Goal: Information Seeking & Learning: Learn about a topic

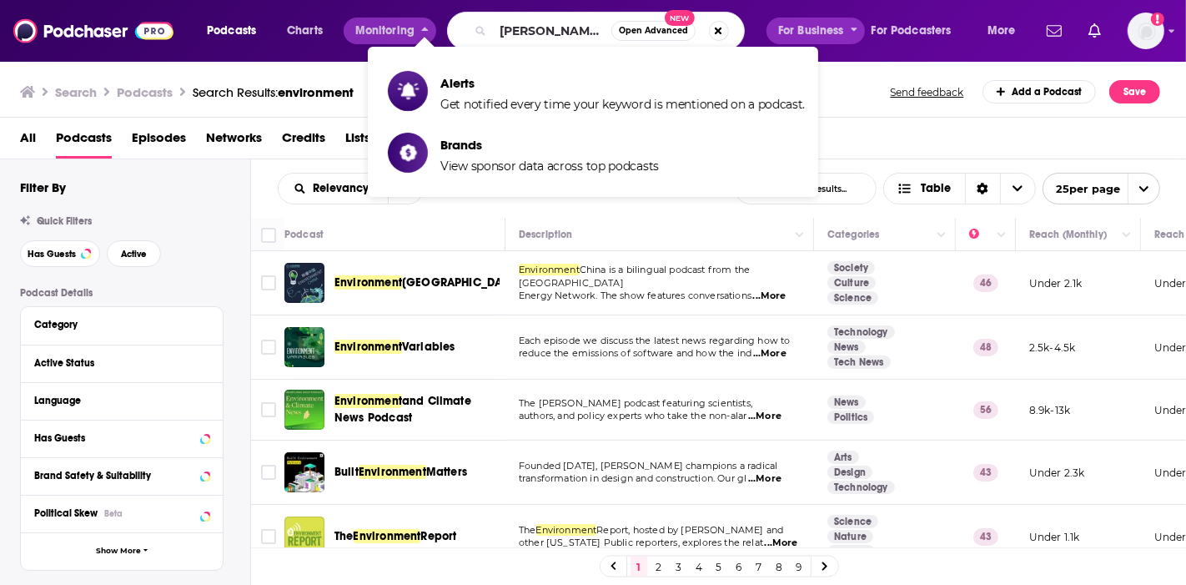
type input "[PERSON_NAME] institute"
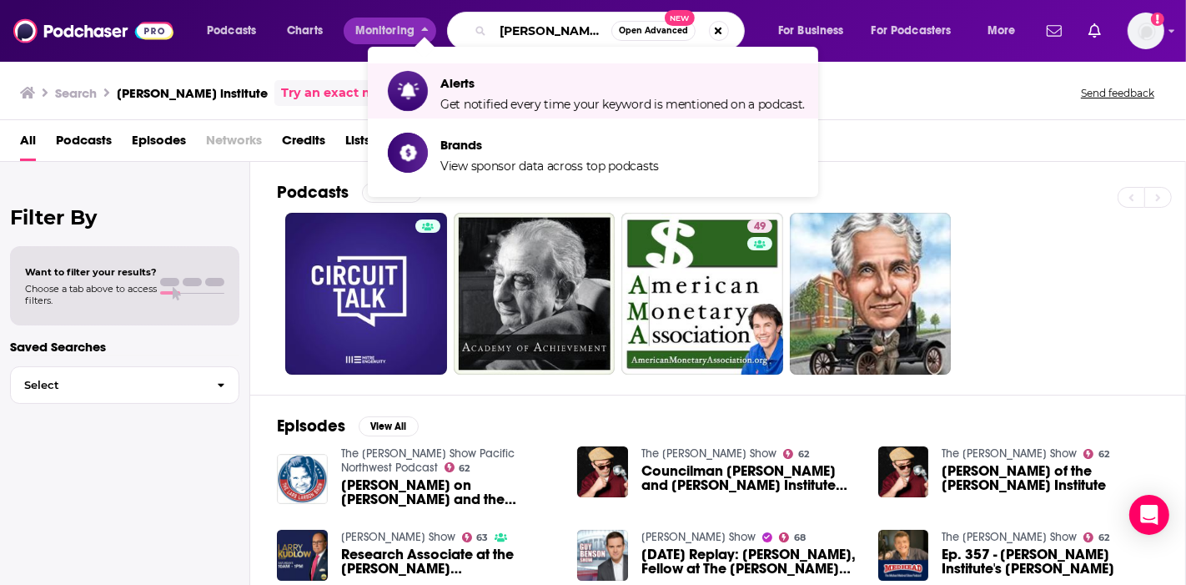
click at [535, 29] on input "[PERSON_NAME] institute" at bounding box center [552, 31] width 118 height 27
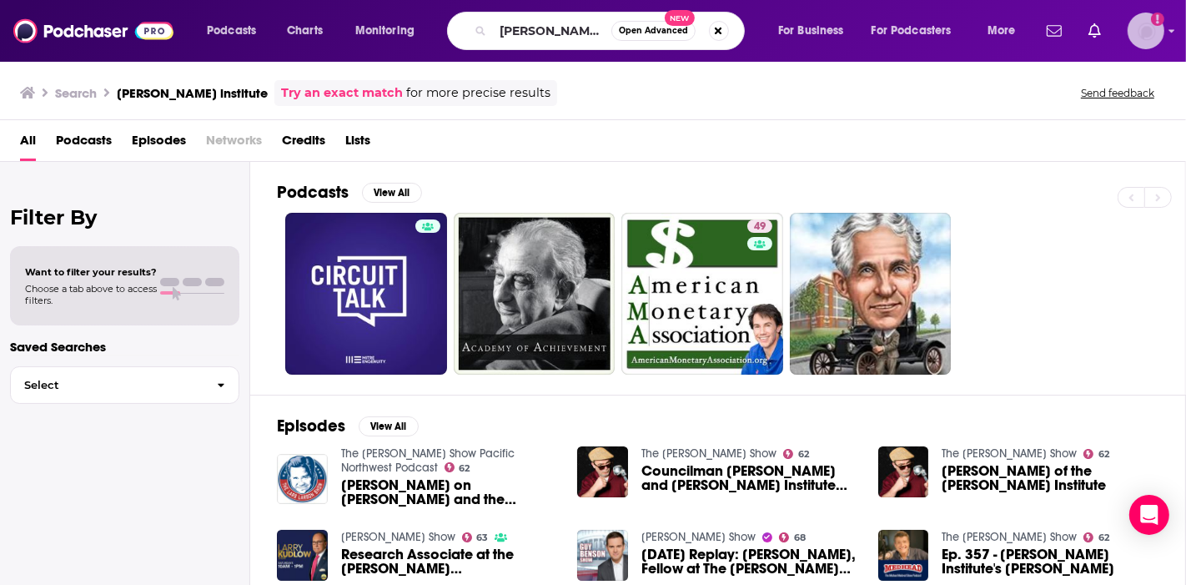
click at [1138, 31] on img "Logged in as kirstycam" at bounding box center [1145, 31] width 37 height 37
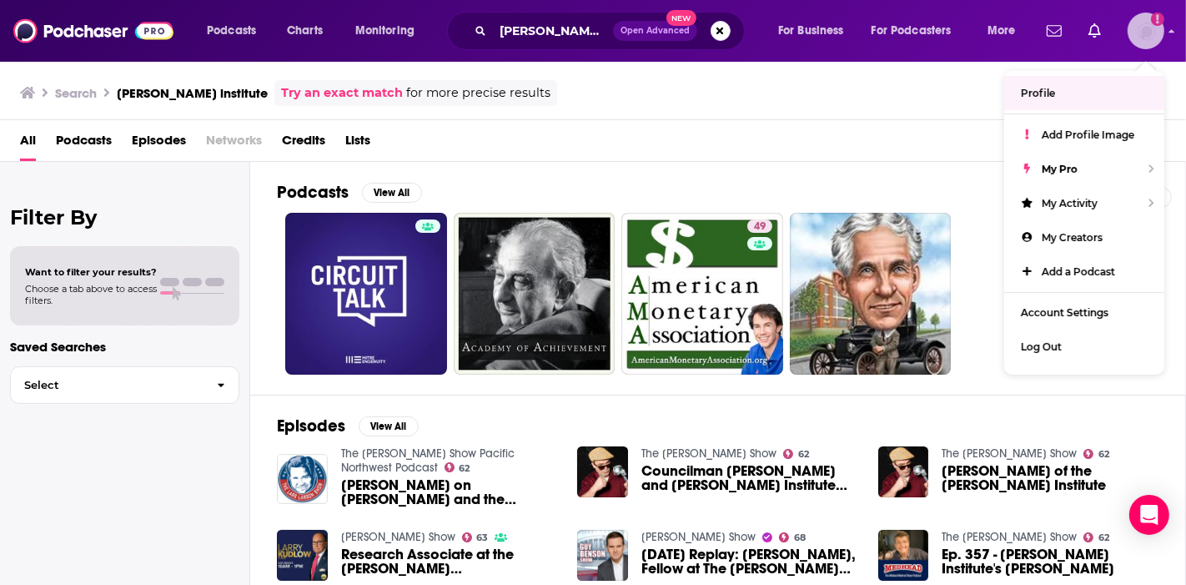
click at [1132, 23] on img "Logged in as kirstycam" at bounding box center [1145, 31] width 37 height 37
click at [1042, 88] on span "Profile" at bounding box center [1038, 93] width 34 height 13
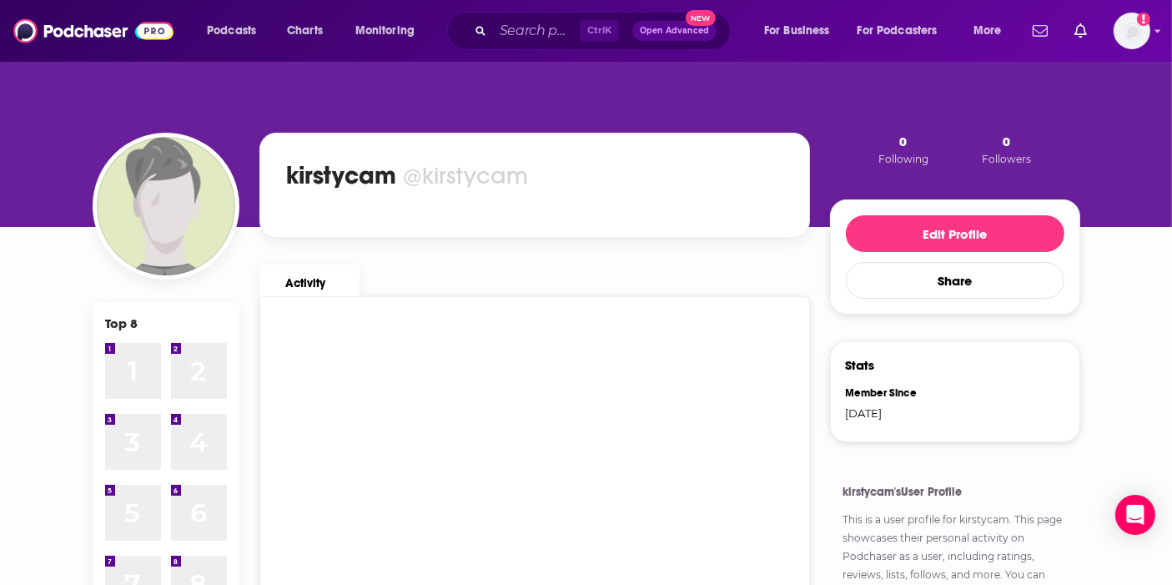
click at [614, 28] on span "Ctrl K" at bounding box center [599, 31] width 39 height 22
click at [515, 30] on input "Search podcasts, credits, & more..." at bounding box center [536, 31] width 87 height 27
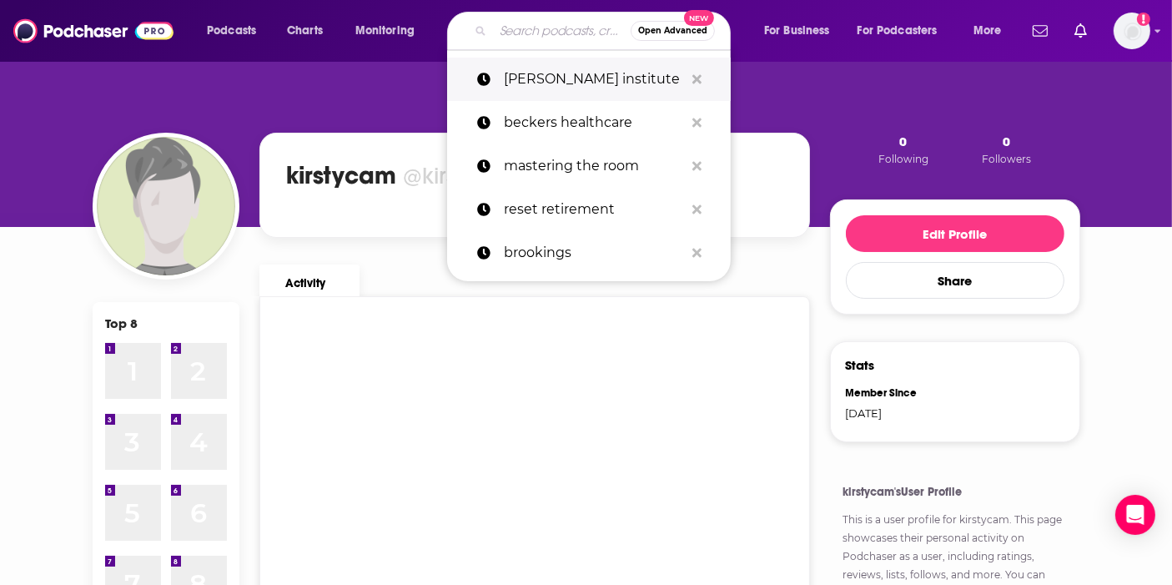
click at [548, 81] on p "[PERSON_NAME] institute" at bounding box center [594, 79] width 180 height 43
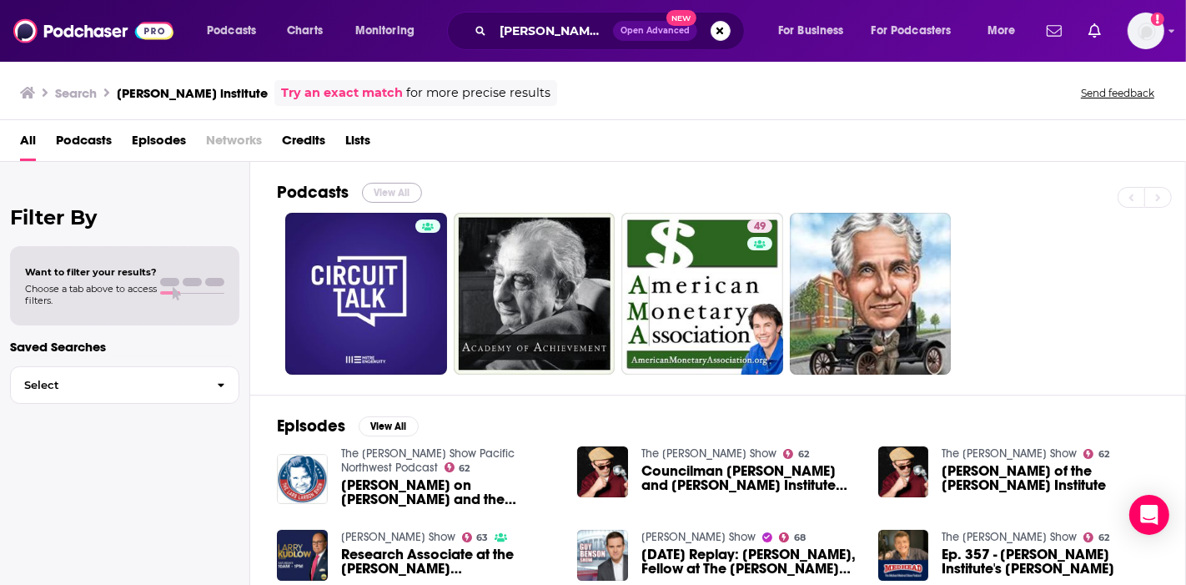
click at [379, 194] on button "View All" at bounding box center [392, 193] width 60 height 20
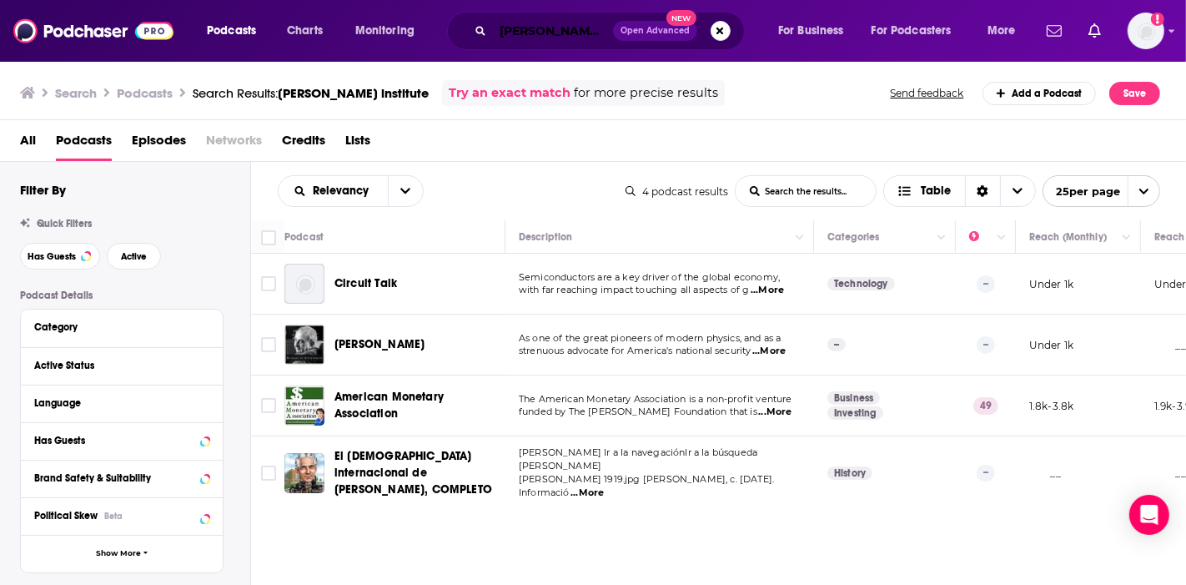
click at [576, 29] on input "[PERSON_NAME] institute" at bounding box center [553, 31] width 120 height 27
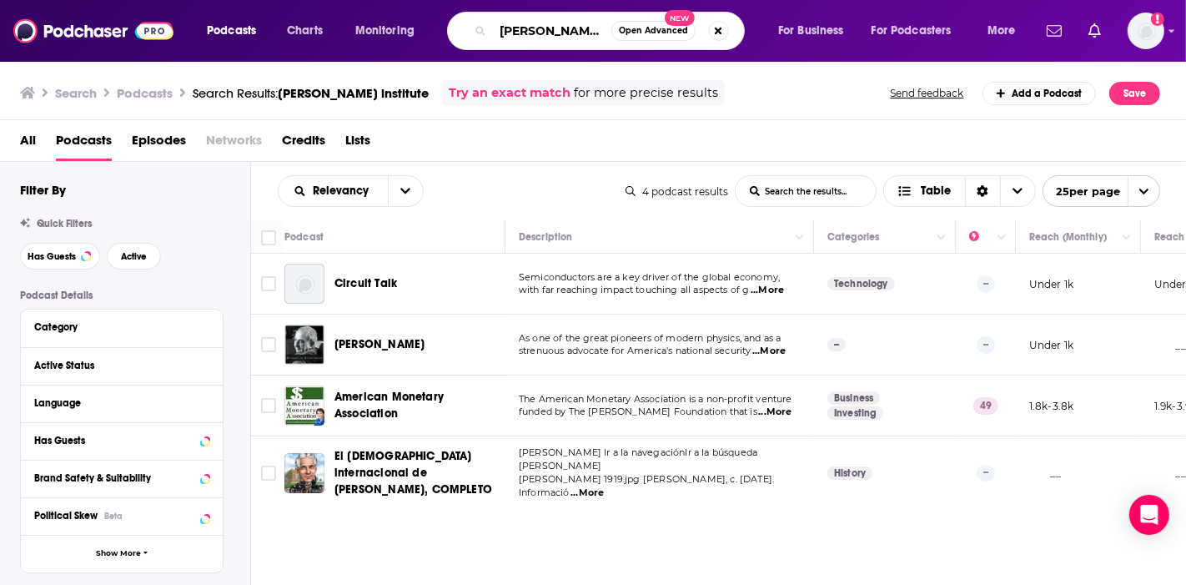
click at [528, 20] on input "[PERSON_NAME] institute" at bounding box center [552, 31] width 118 height 27
drag, startPoint x: 502, startPoint y: 30, endPoint x: 784, endPoint y: 34, distance: 281.9
click at [793, 35] on div "Podcasts Charts Monitoring [PERSON_NAME] institute Open Advanced New For Busine…" at bounding box center [613, 31] width 836 height 38
type input "uncommon knowledge"
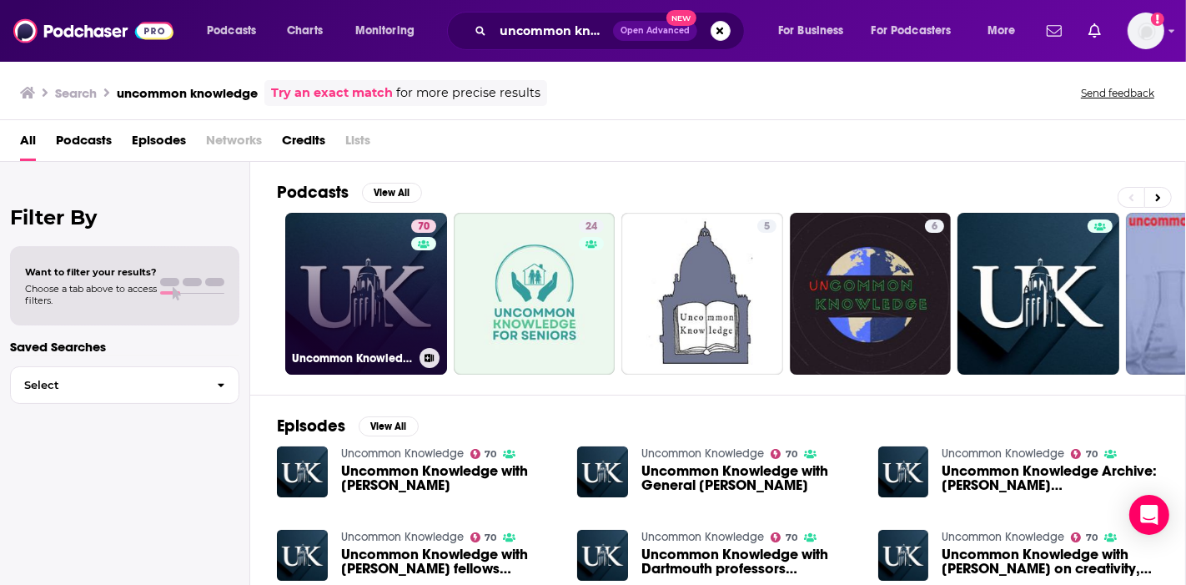
click at [344, 314] on link "70 Uncommon Knowledge" at bounding box center [366, 294] width 162 height 162
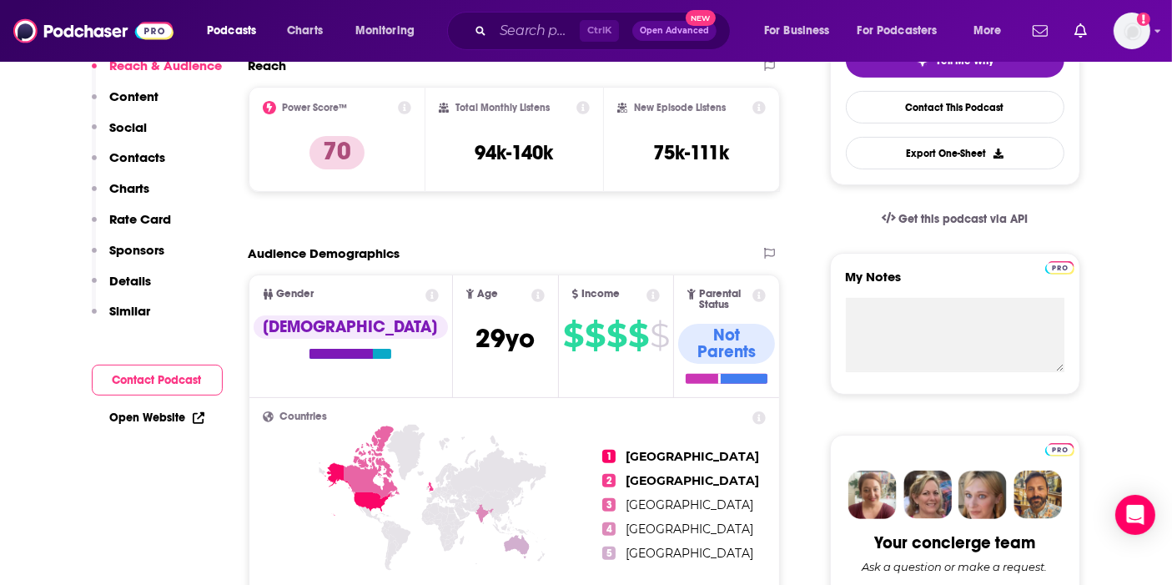
scroll to position [278, 0]
